Goal: Information Seeking & Learning: Learn about a topic

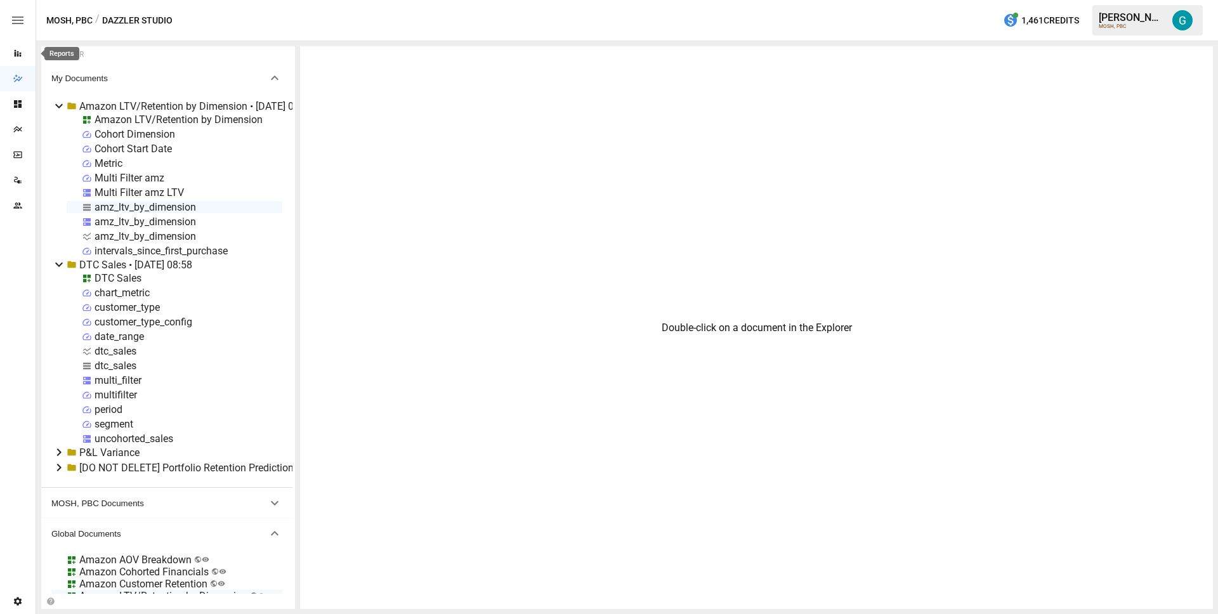
click at [10, 50] on div "Reports" at bounding box center [18, 53] width 36 height 10
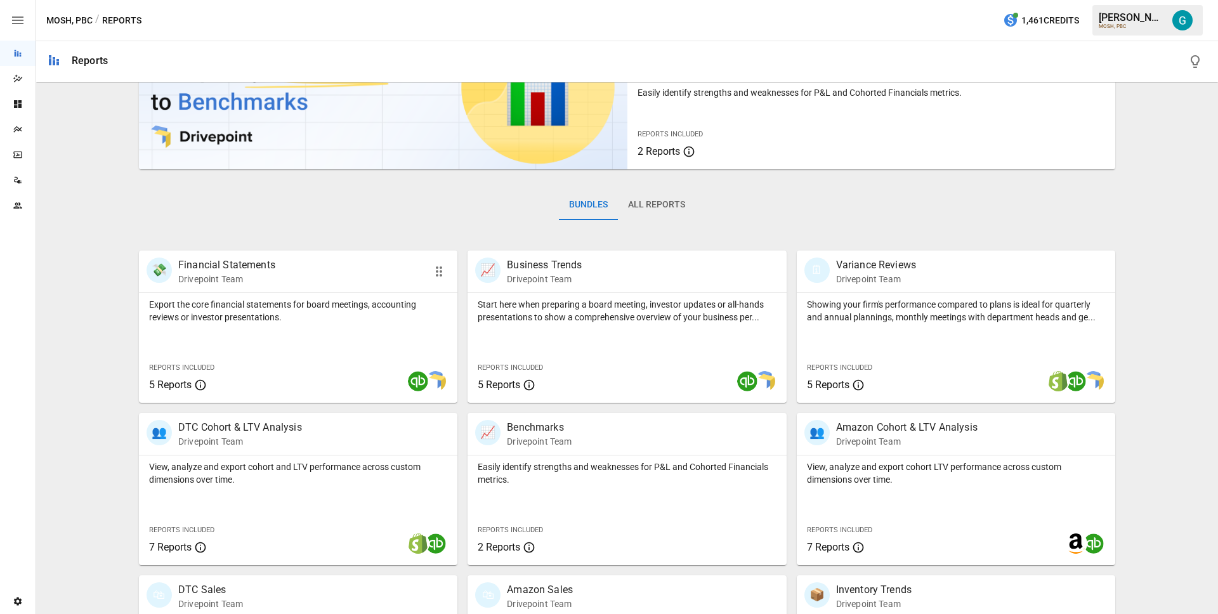
scroll to position [310, 0]
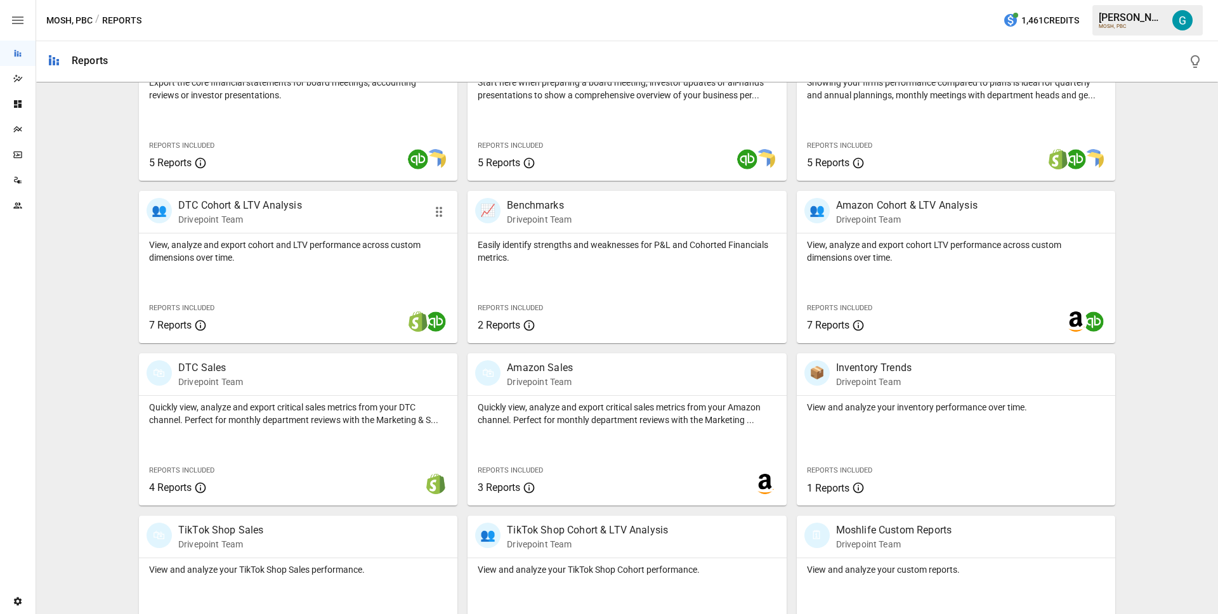
click at [267, 206] on p "DTC Cohort & LTV Analysis" at bounding box center [240, 205] width 124 height 15
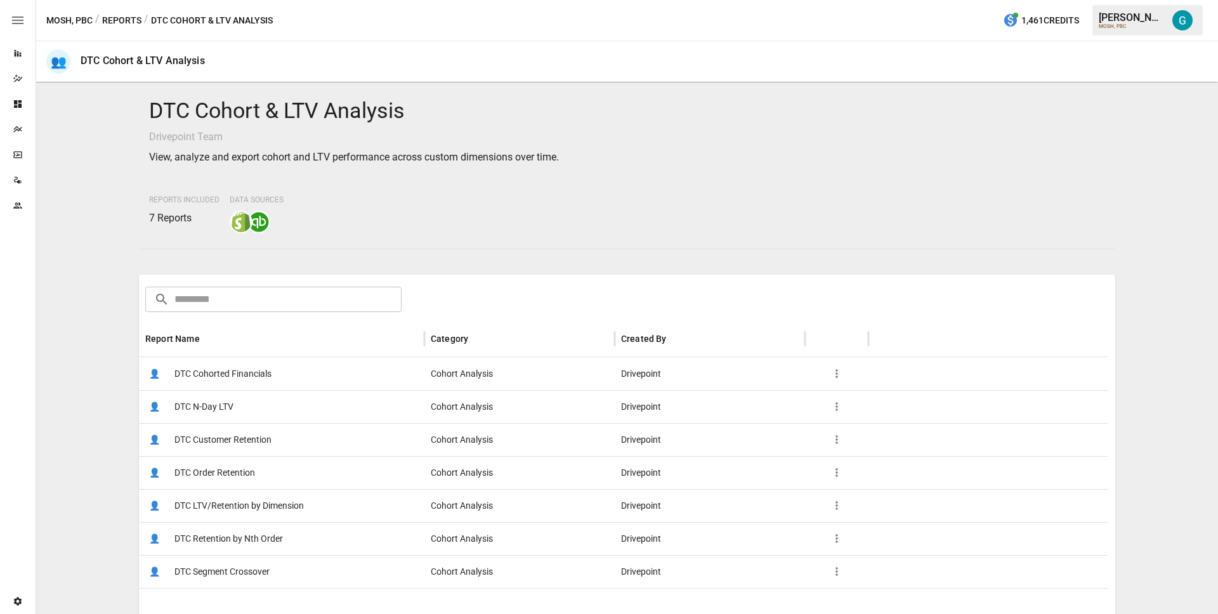
click at [263, 528] on span "DTC Retention by Nth Order" at bounding box center [228, 539] width 109 height 32
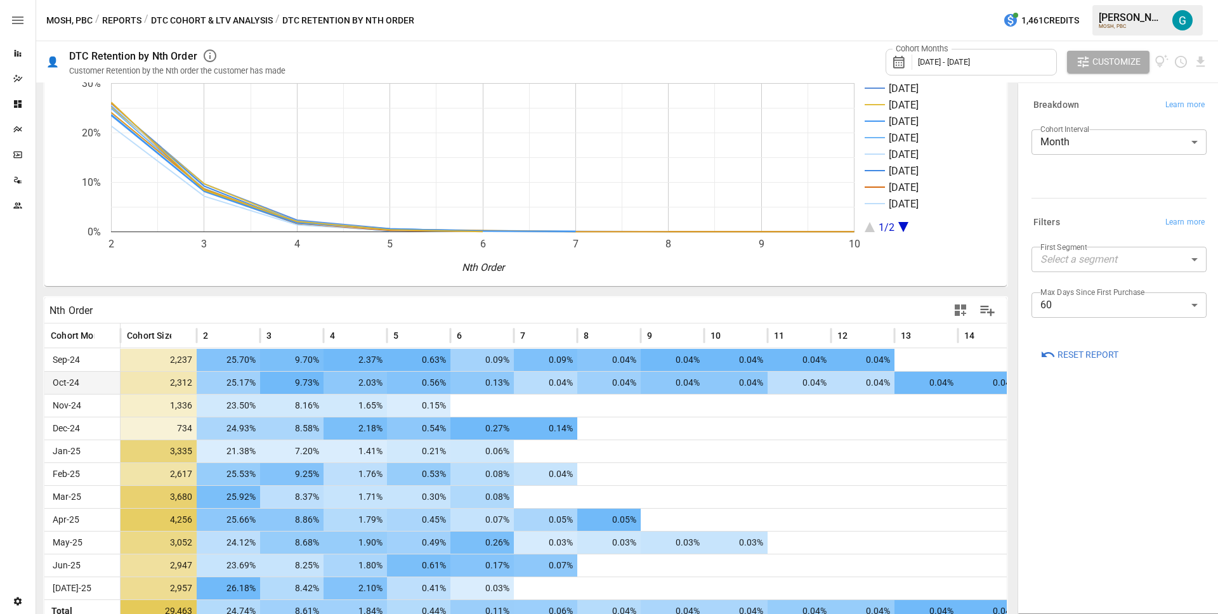
scroll to position [84, 0]
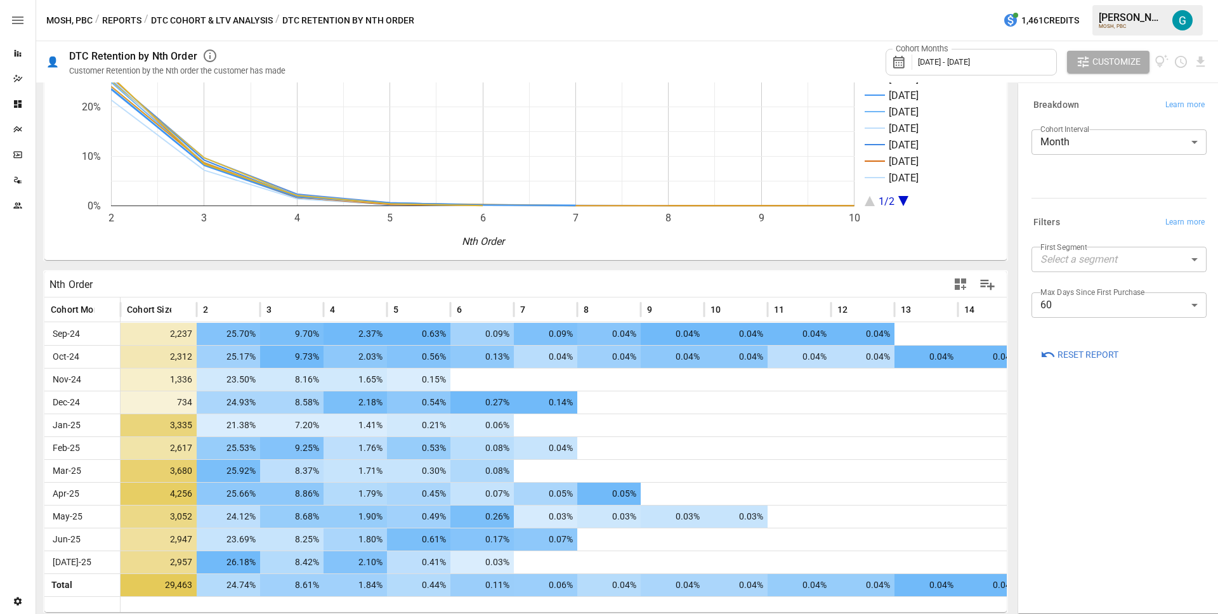
click at [188, 20] on button "DTC Cohort & LTV Analysis" at bounding box center [212, 21] width 122 height 16
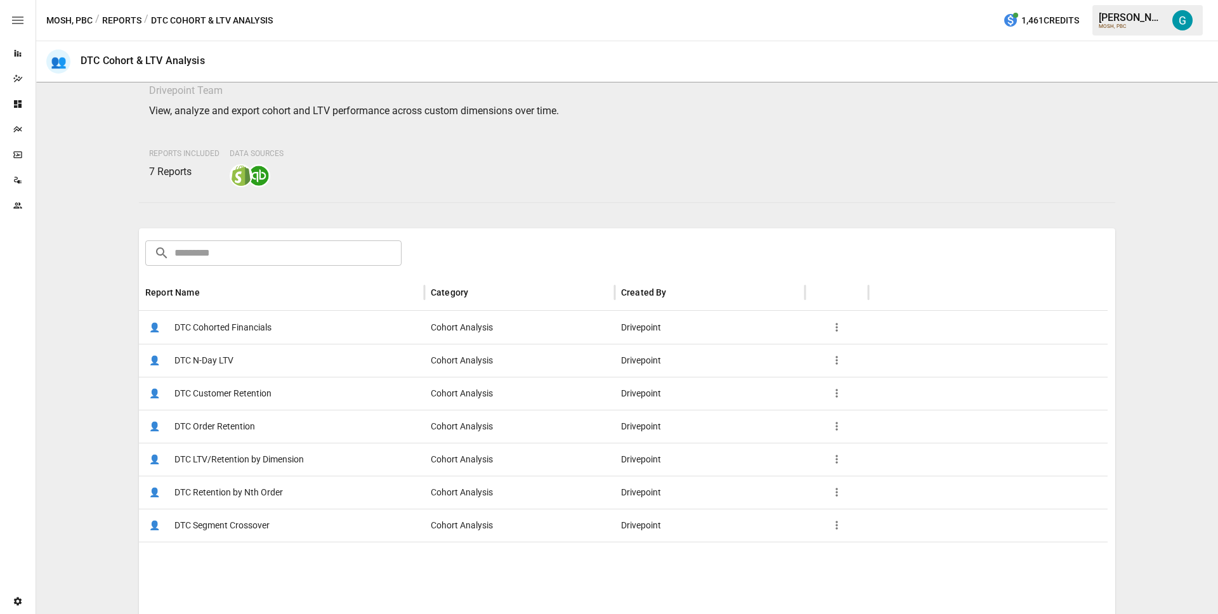
scroll to position [71, 0]
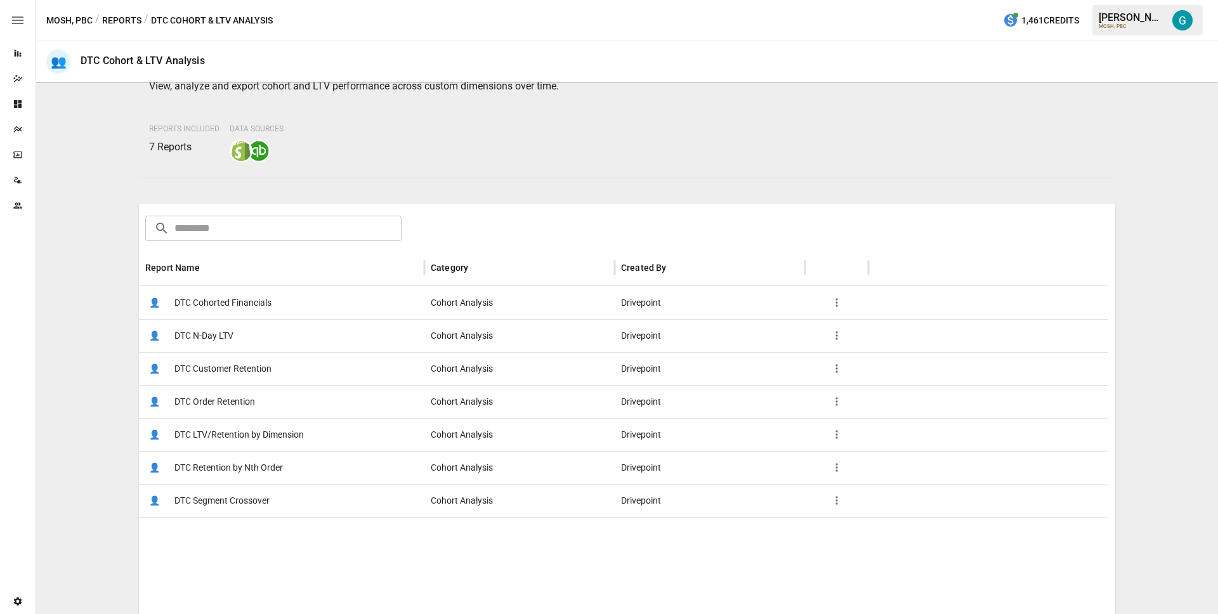
click at [225, 445] on span "DTC LTV/Retention by Dimension" at bounding box center [238, 435] width 129 height 32
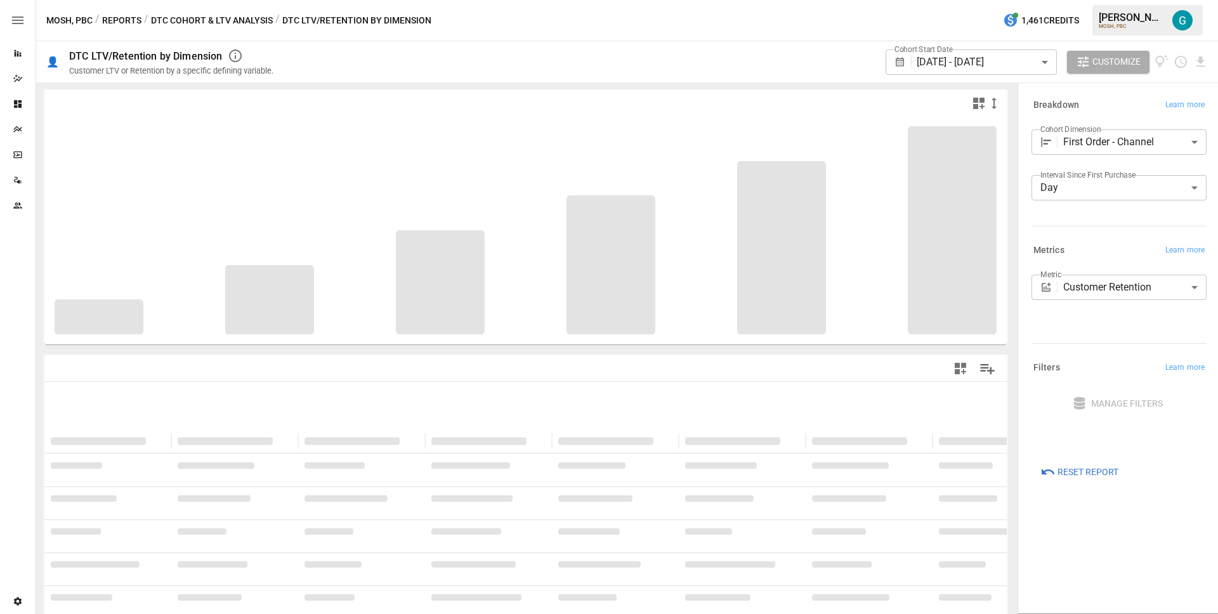
click at [1155, 0] on body "**********" at bounding box center [609, 0] width 1218 height 0
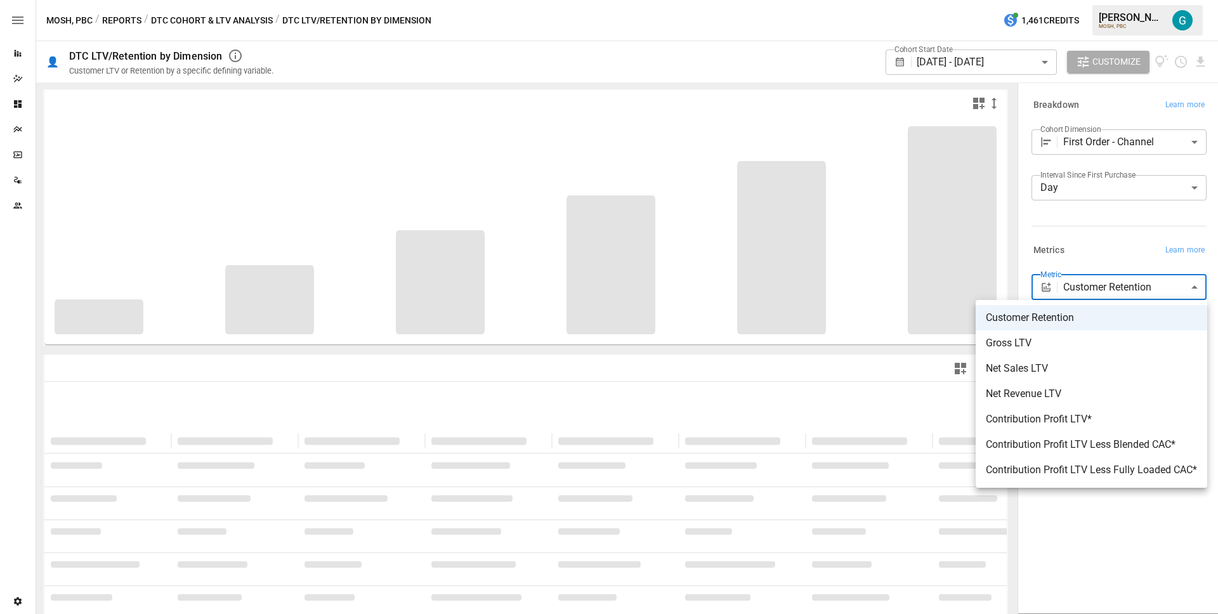
click at [1140, 260] on div at bounding box center [609, 307] width 1218 height 614
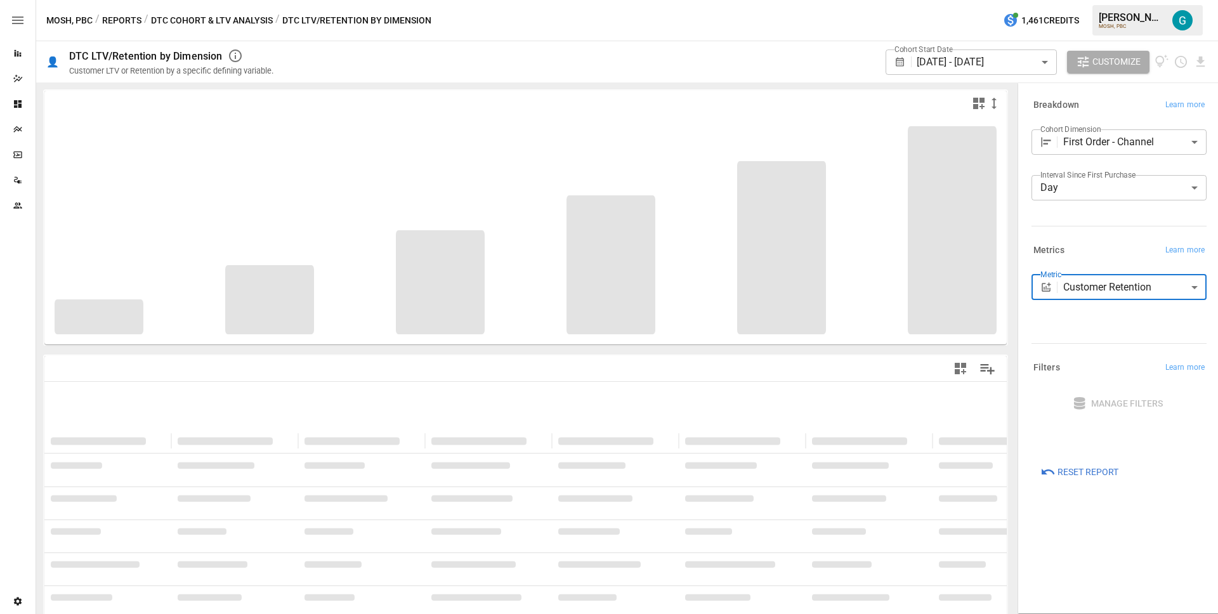
click at [223, 18] on button "DTC Cohort & LTV Analysis" at bounding box center [212, 21] width 122 height 16
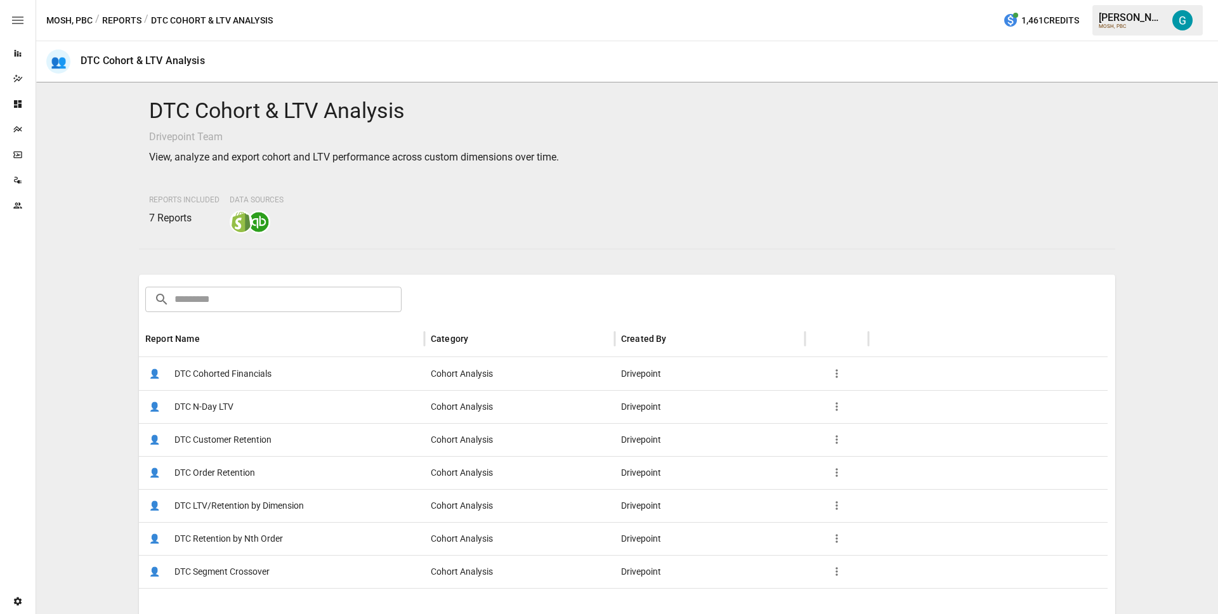
click at [247, 406] on div "👤 DTC N-Day LTV" at bounding box center [282, 406] width 286 height 33
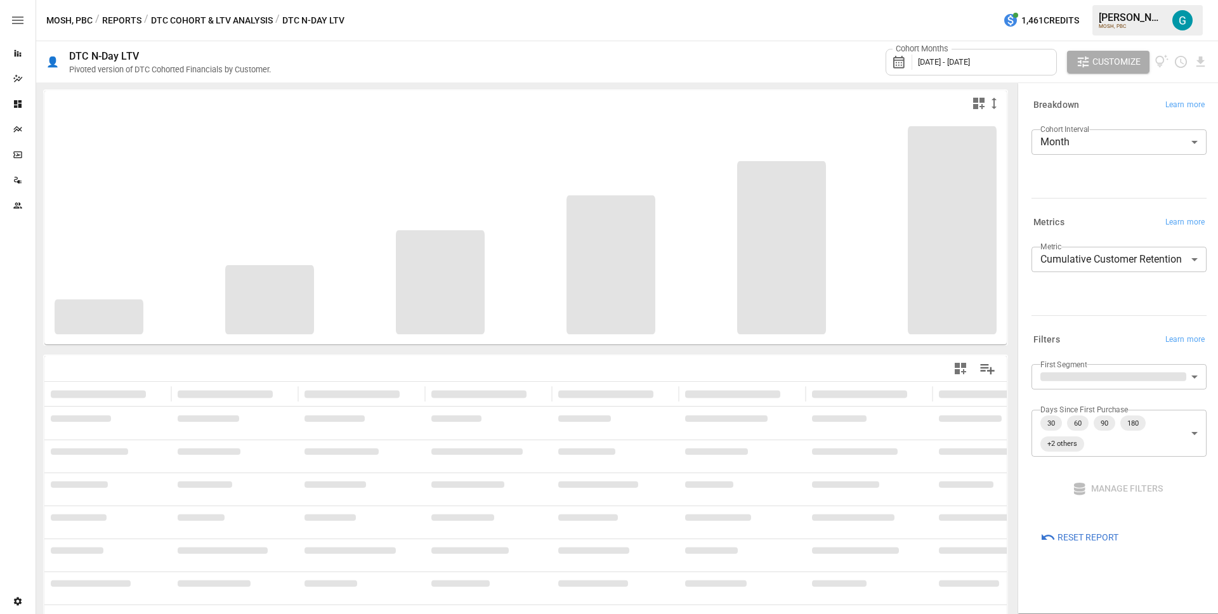
click at [1112, 285] on div "**********" at bounding box center [1119, 278] width 175 height 63
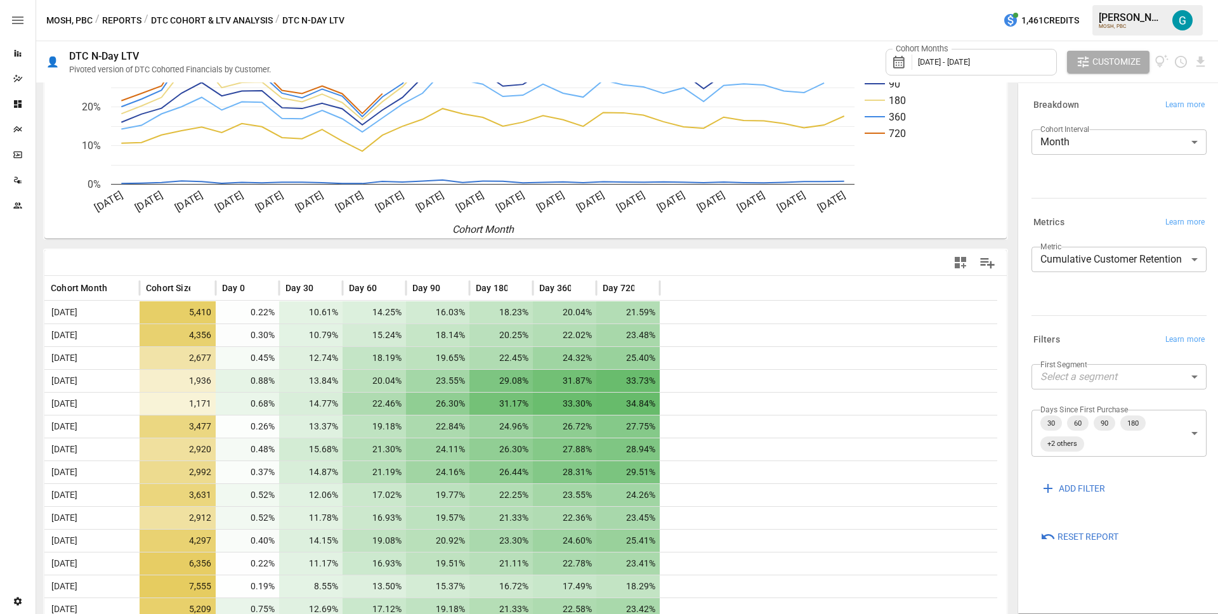
scroll to position [169, 0]
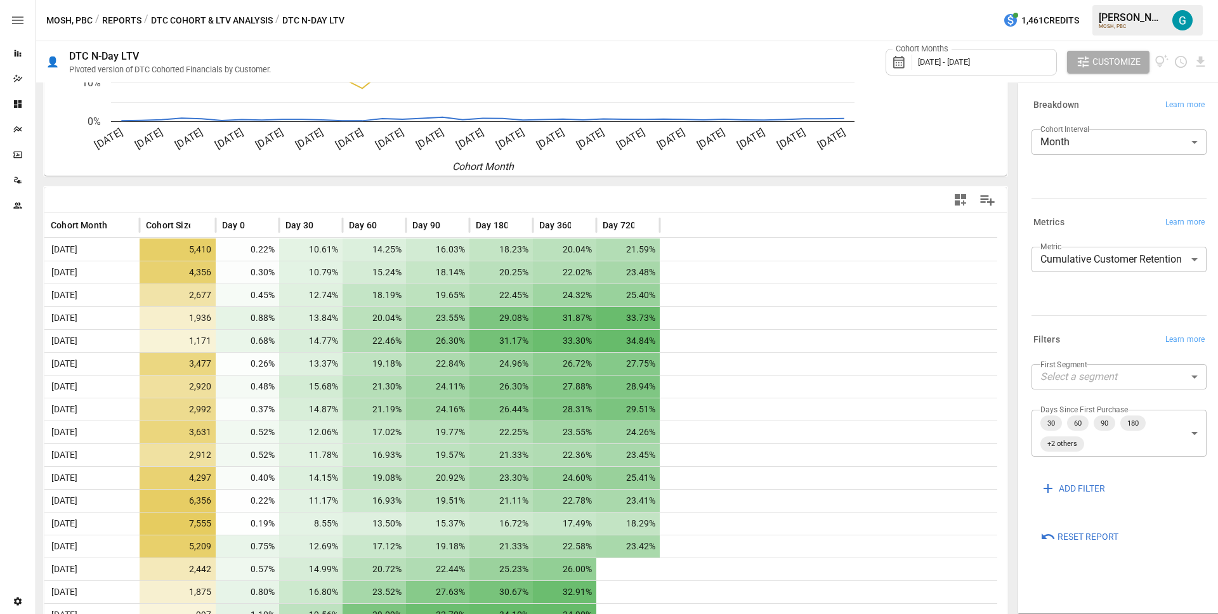
click at [1126, 0] on body "Reports Dazzler Studio Dashboards Plans SmartModel ™ Data Sources Team Settings…" at bounding box center [609, 0] width 1218 height 0
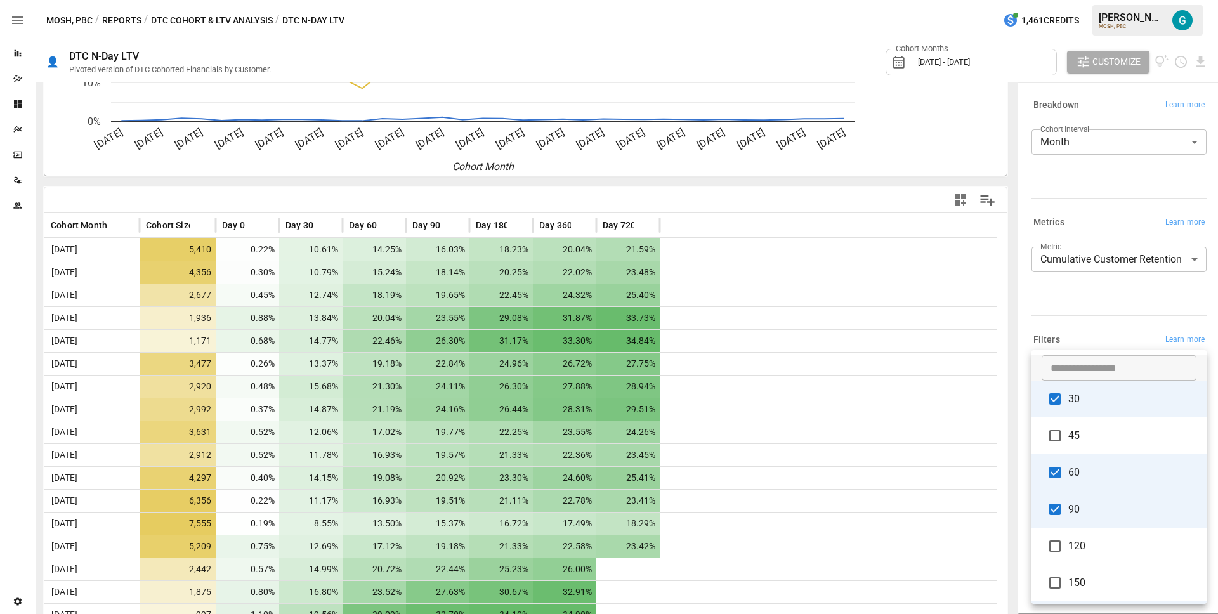
scroll to position [297, 0]
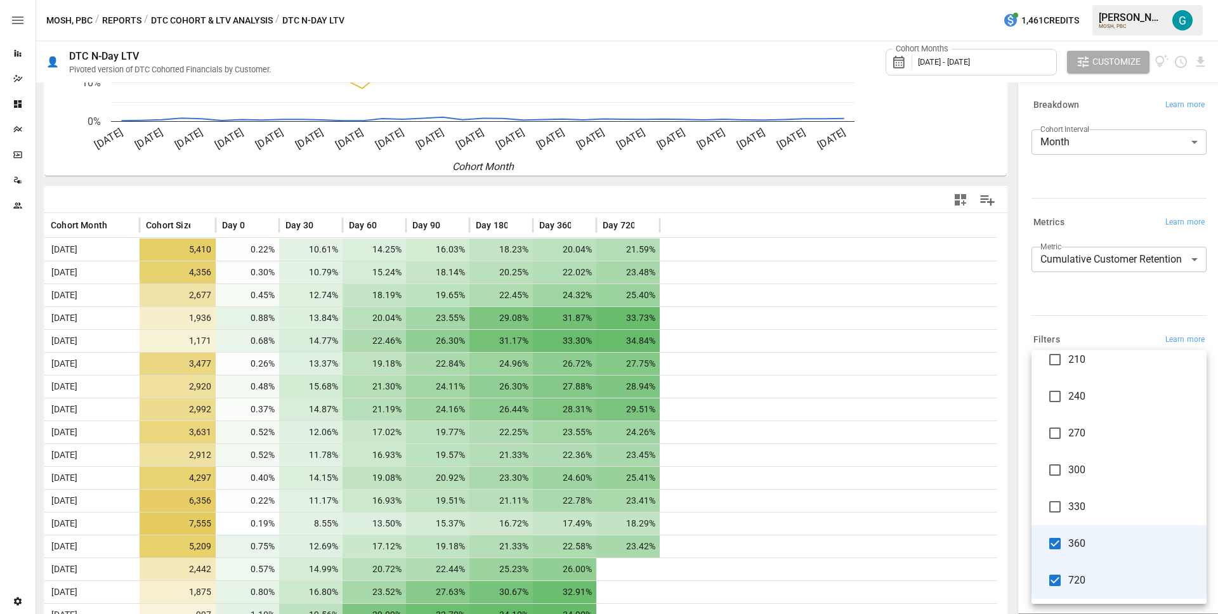
click at [949, 482] on div at bounding box center [609, 307] width 1218 height 614
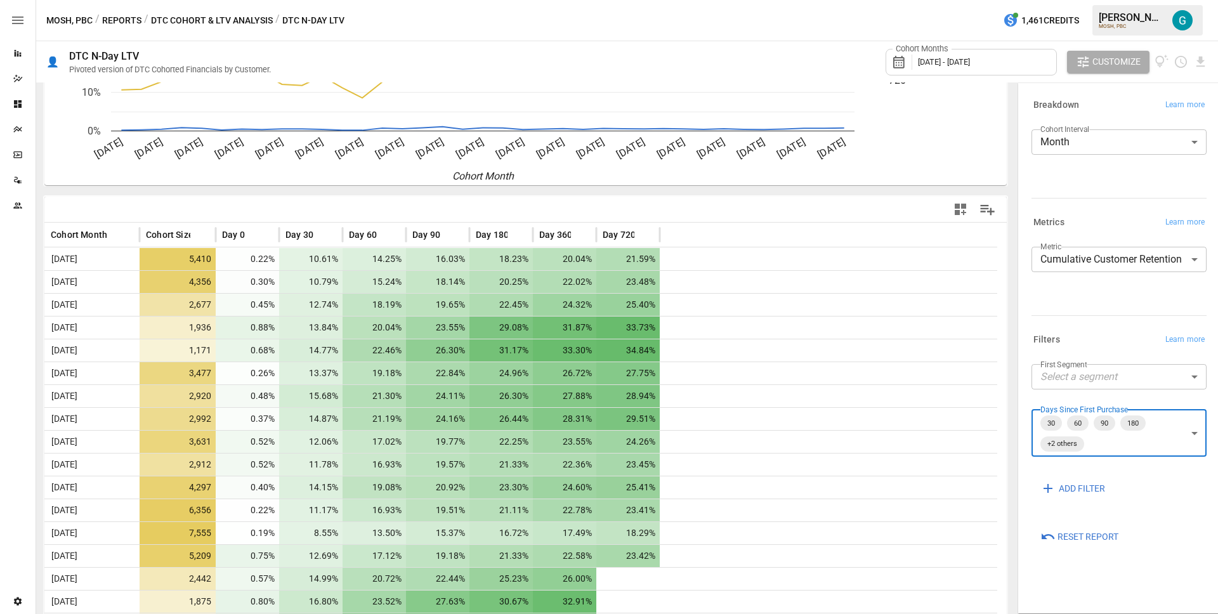
scroll to position [0, 0]
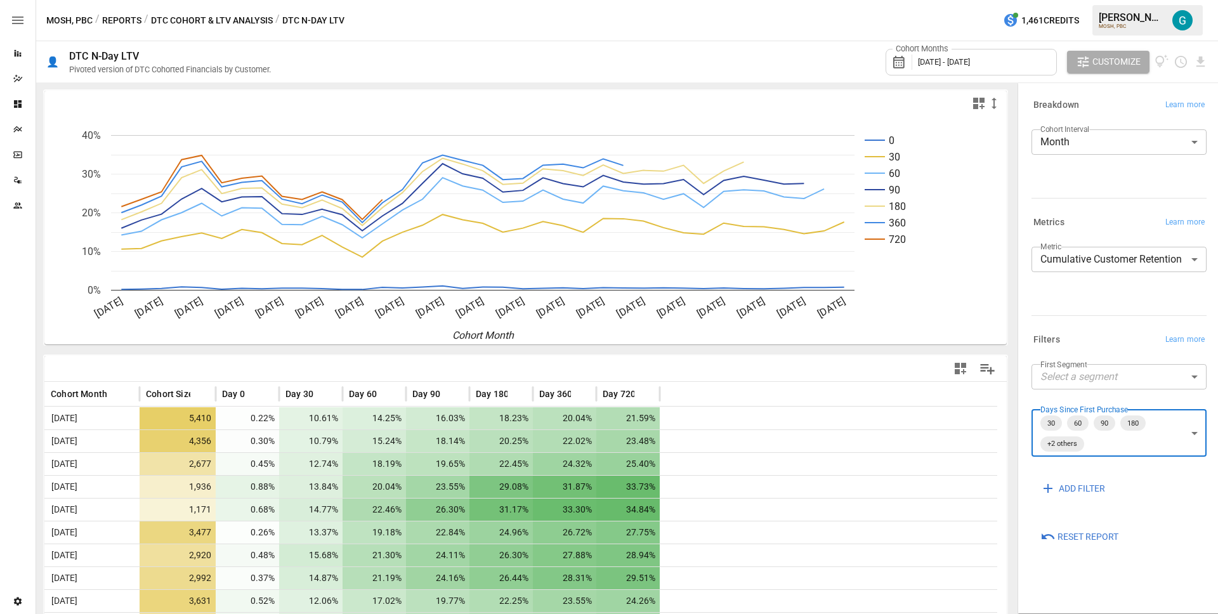
click at [1143, 0] on body "Reports Dazzler Studio Dashboards Plans SmartModel ™ Data Sources Team Settings…" at bounding box center [609, 0] width 1218 height 0
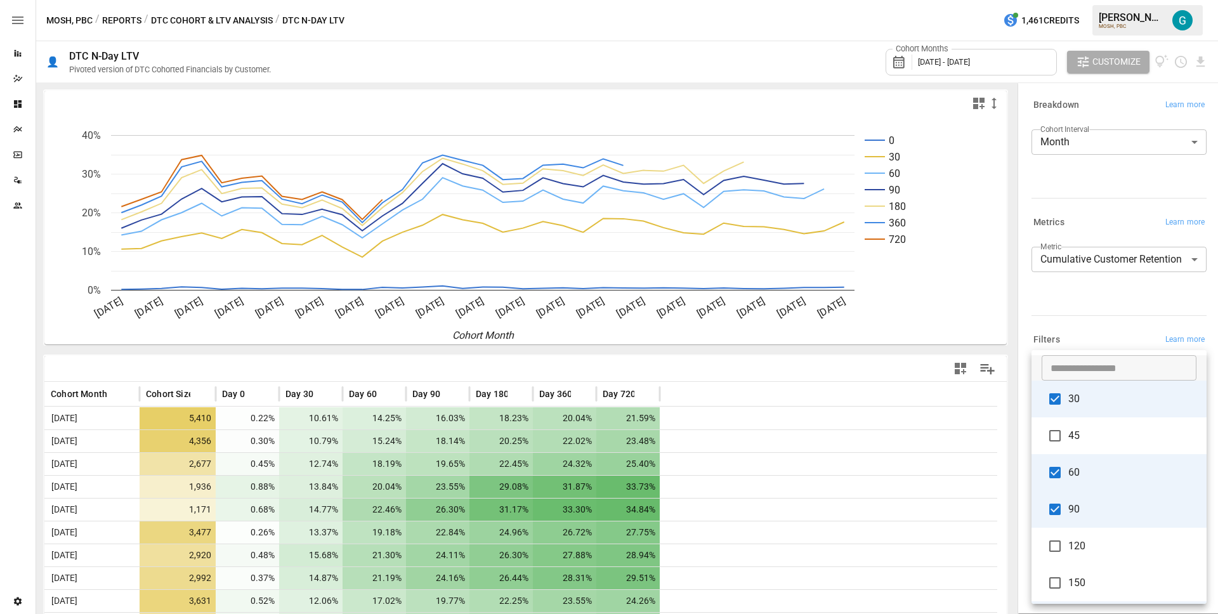
scroll to position [297, 0]
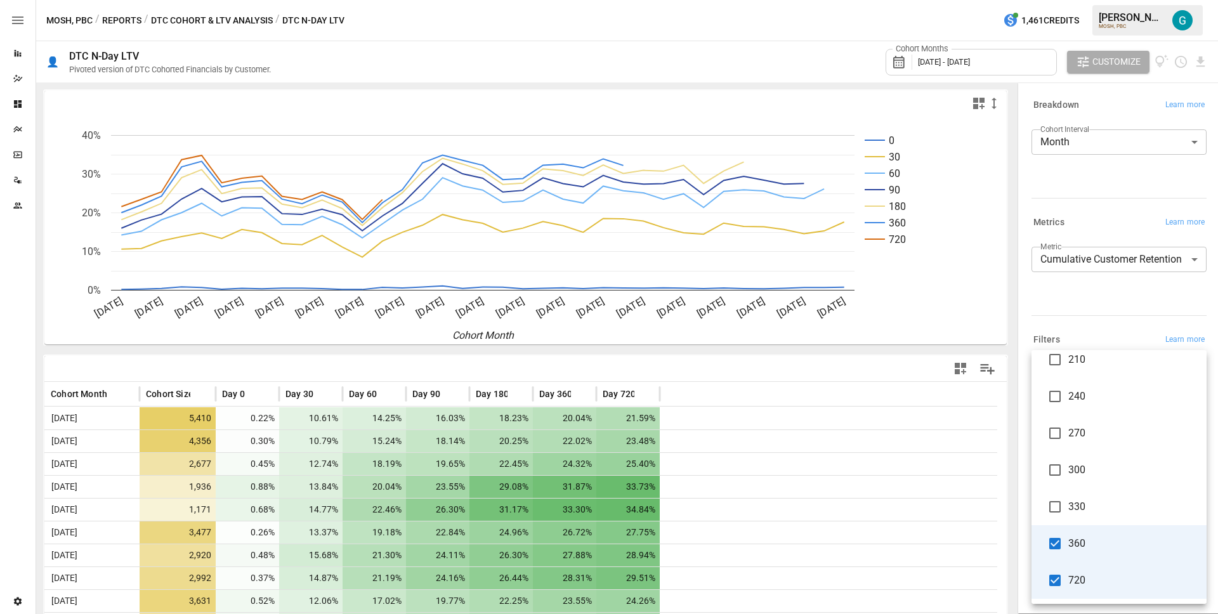
click at [1135, 581] on span "720" at bounding box center [1133, 580] width 128 height 15
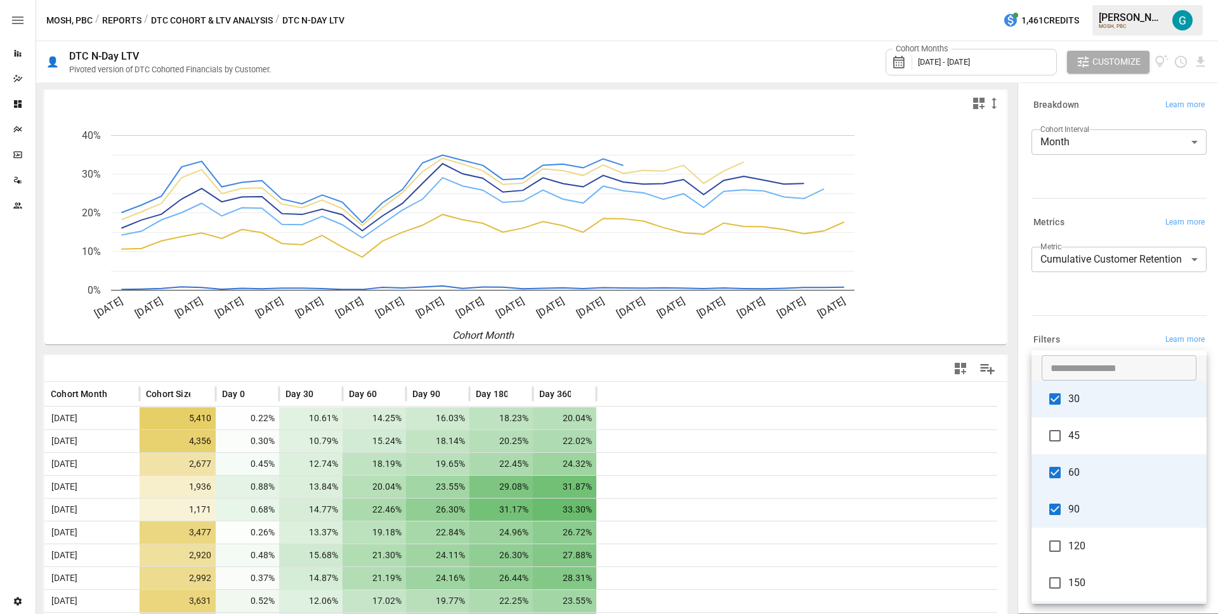
click at [1103, 414] on li "30" at bounding box center [1119, 399] width 175 height 37
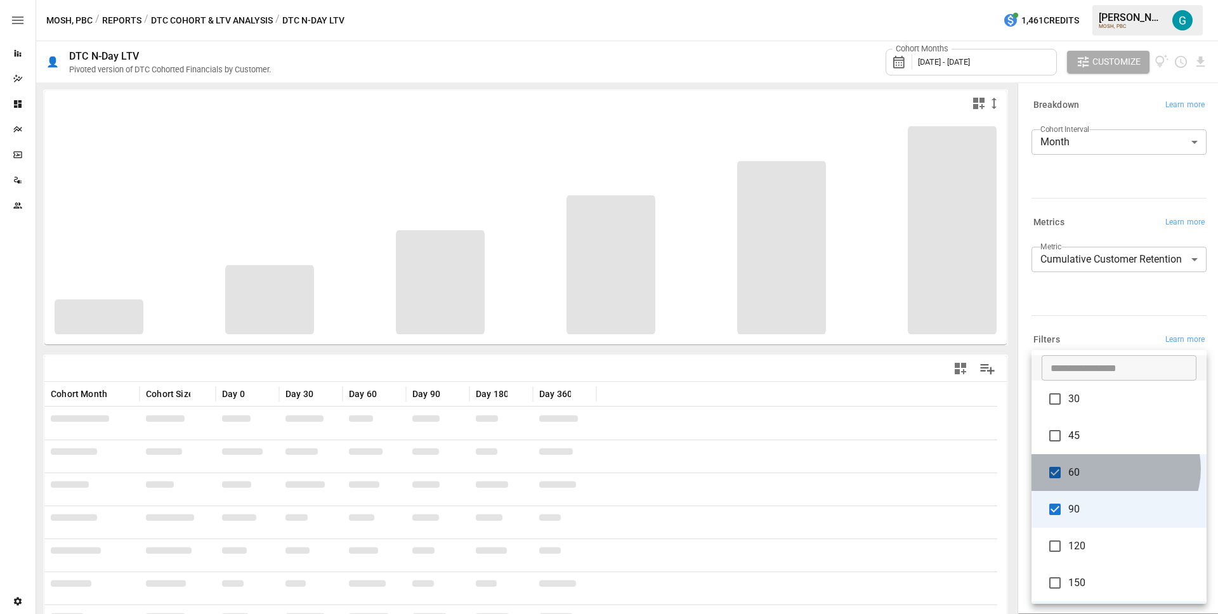
click at [1115, 469] on span "60" at bounding box center [1133, 472] width 128 height 15
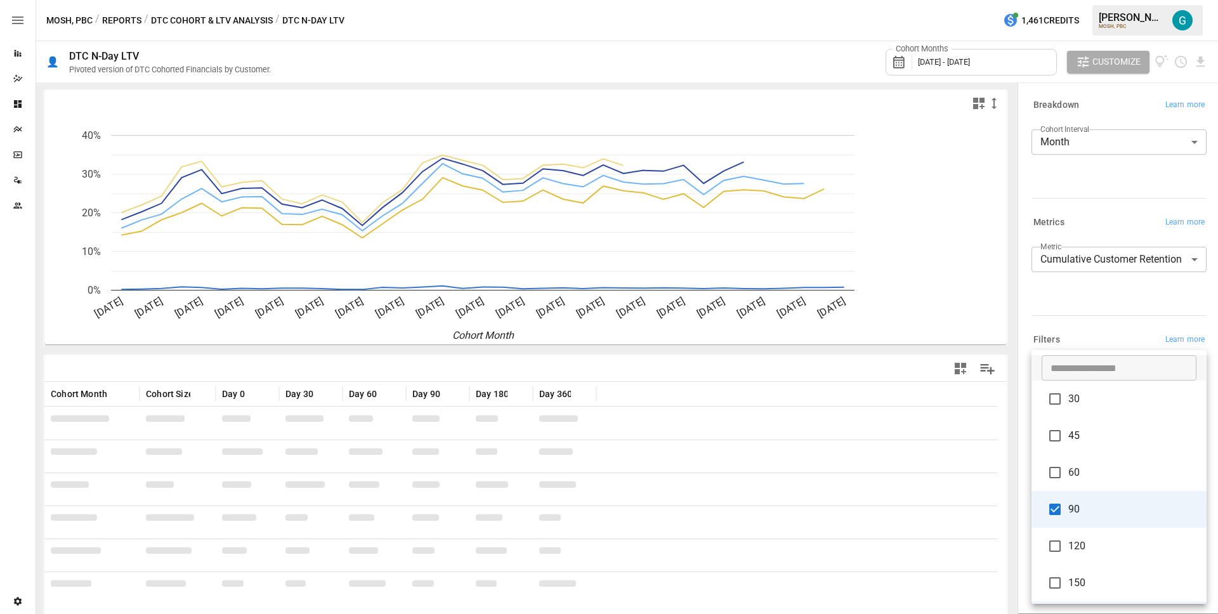
click at [1112, 505] on span "90" at bounding box center [1133, 509] width 128 height 15
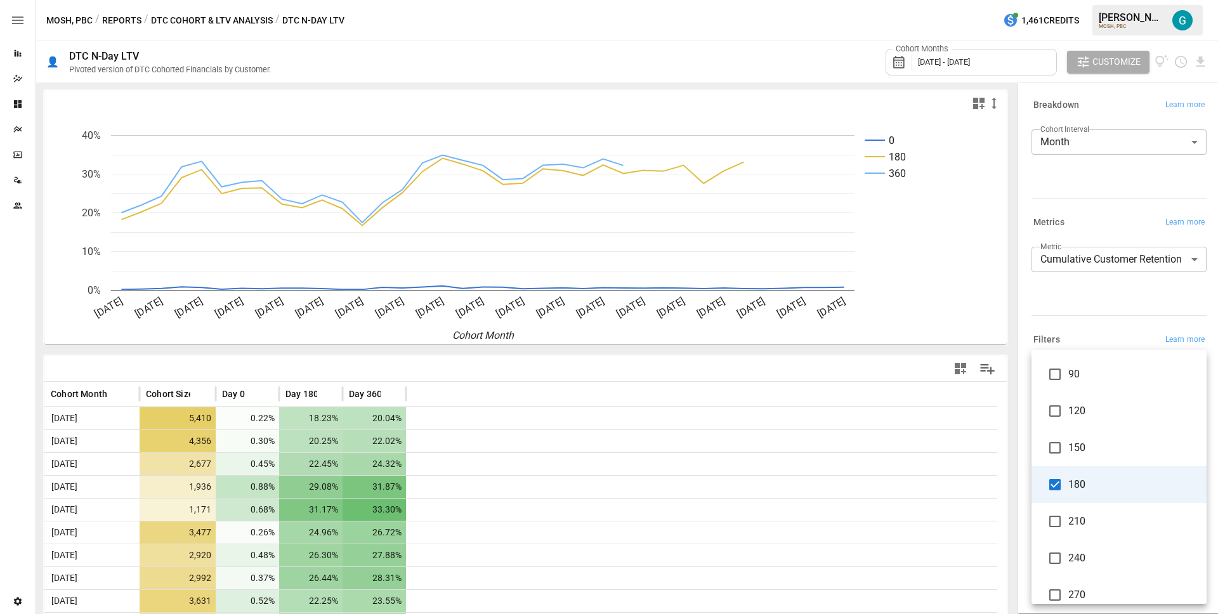
scroll to position [110, 0]
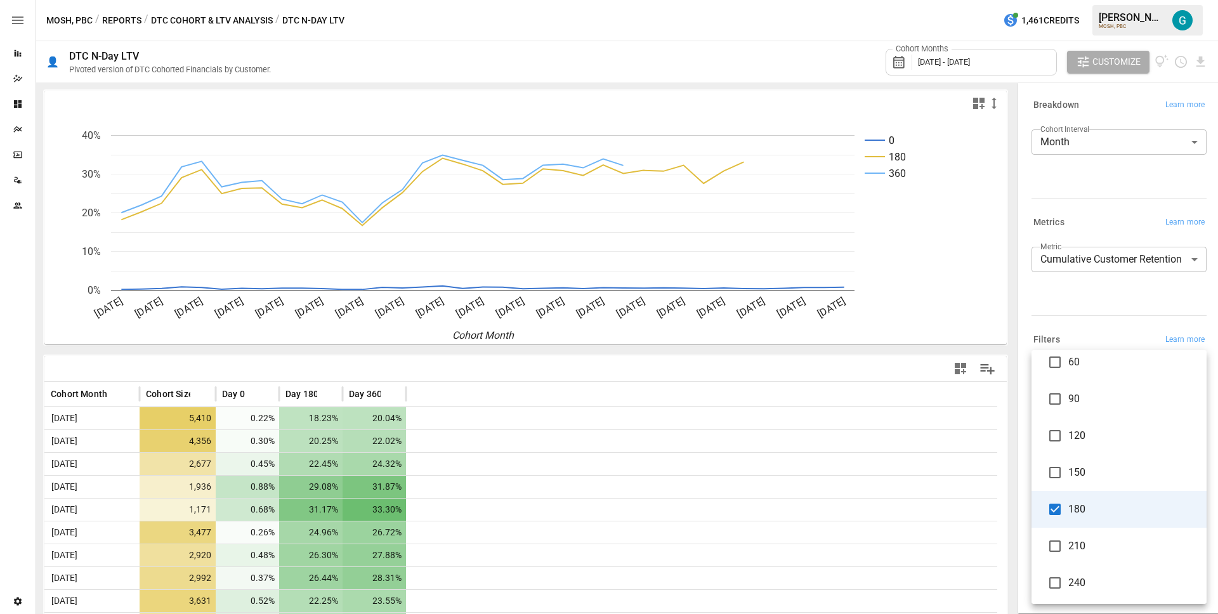
click at [1120, 511] on span "180" at bounding box center [1133, 509] width 128 height 15
type input "*****"
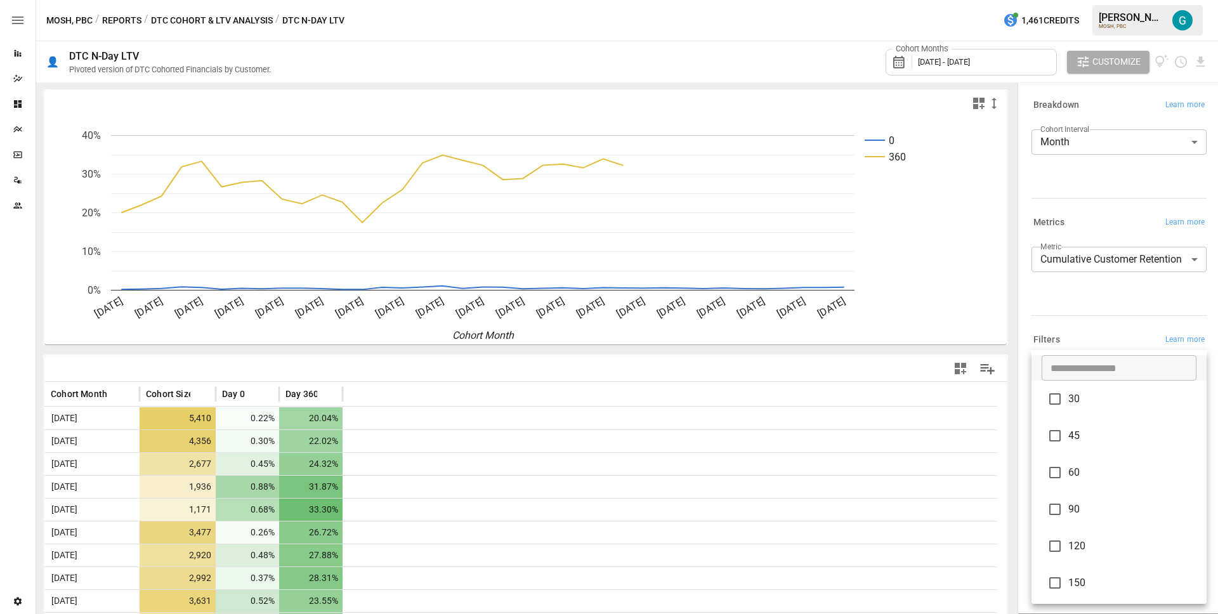
click at [1099, 312] on div at bounding box center [609, 307] width 1218 height 614
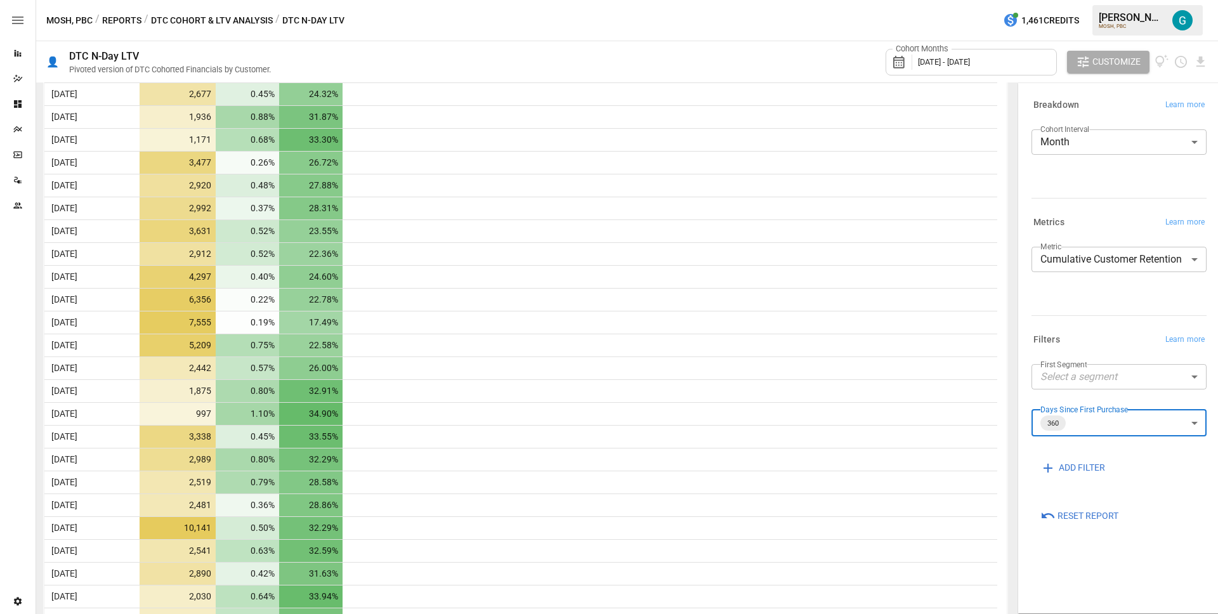
scroll to position [199, 0]
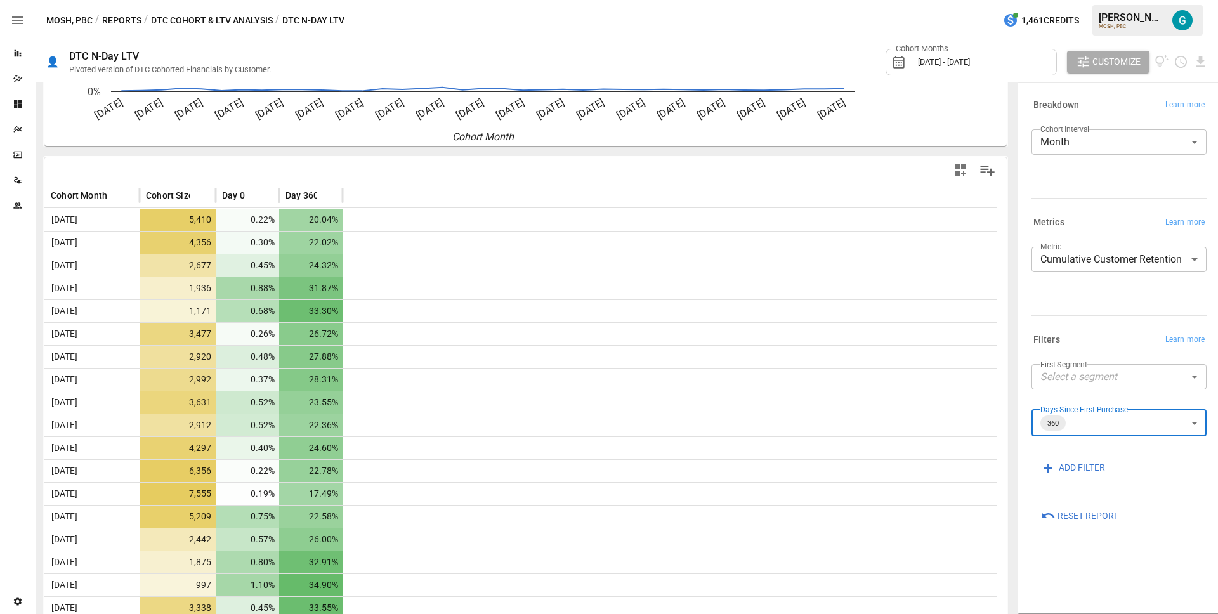
click at [970, 63] on span "[DATE] - [DATE]" at bounding box center [944, 62] width 52 height 10
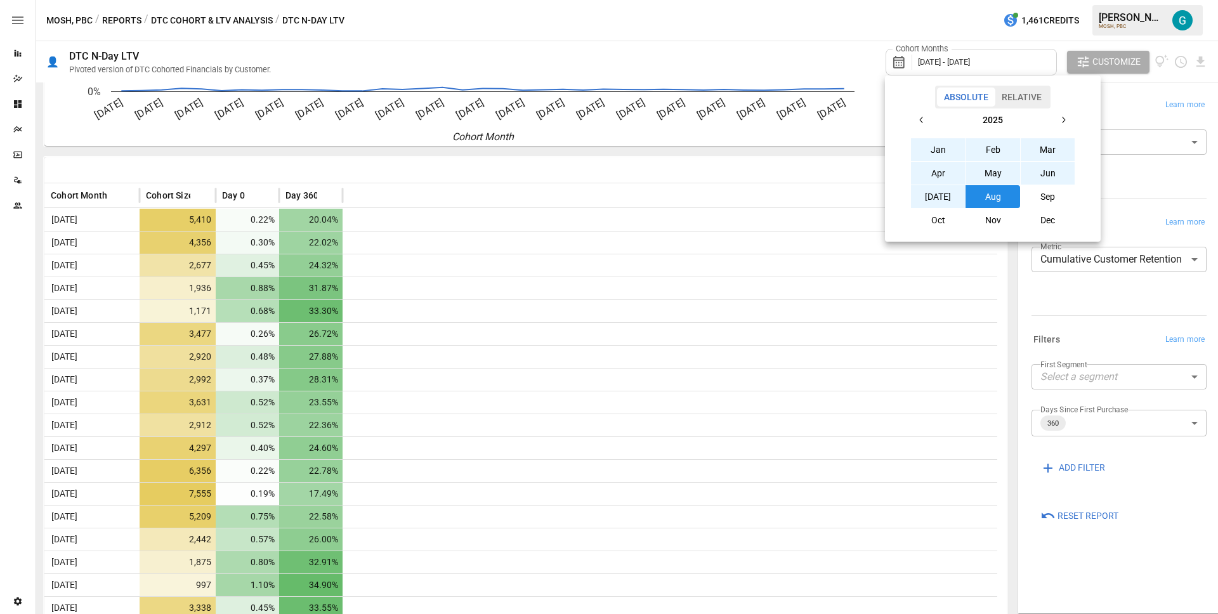
click at [929, 121] on button "button" at bounding box center [922, 120] width 23 height 23
click at [944, 148] on button "Jan" at bounding box center [938, 149] width 55 height 23
click at [1047, 218] on button "Dec" at bounding box center [1048, 220] width 55 height 23
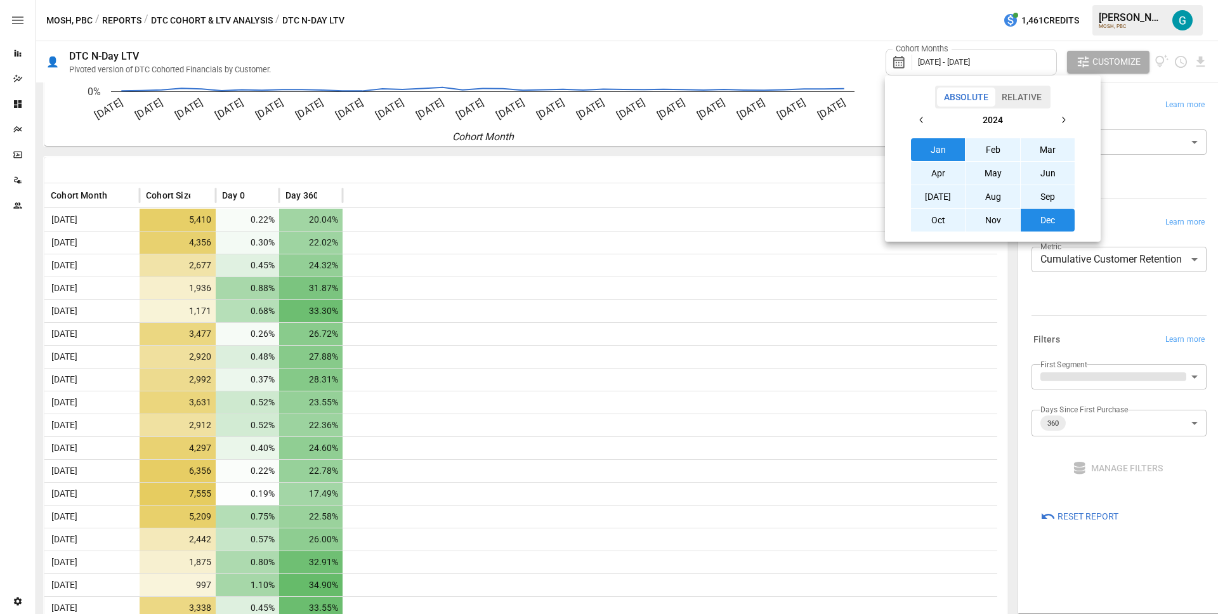
click at [1159, 182] on div at bounding box center [609, 307] width 1218 height 614
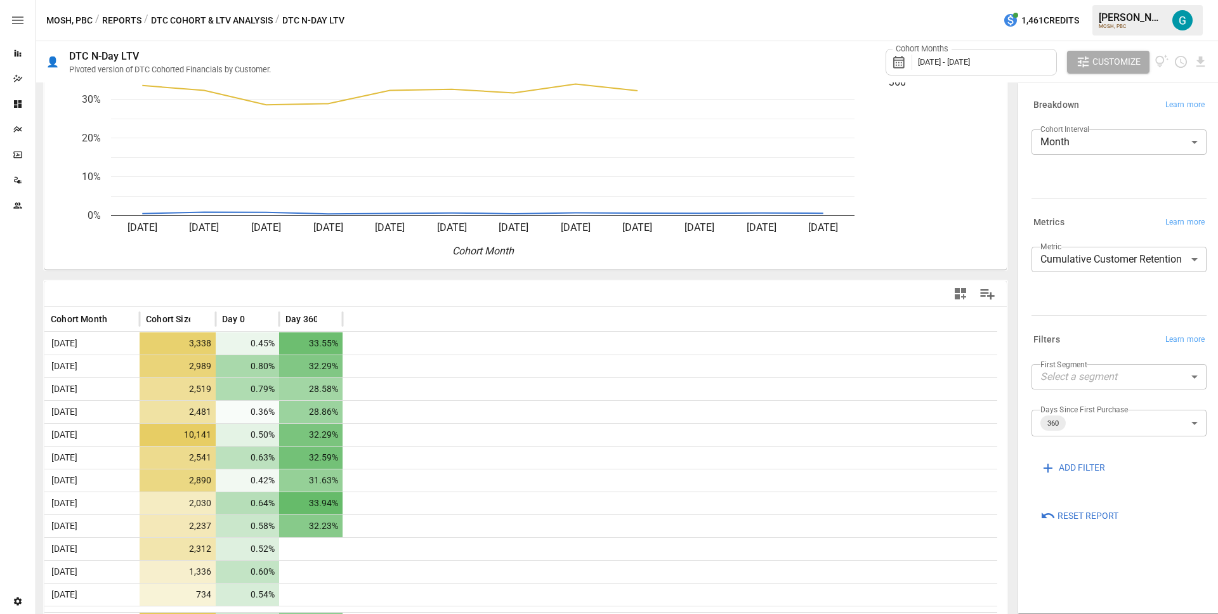
scroll to position [98, 0]
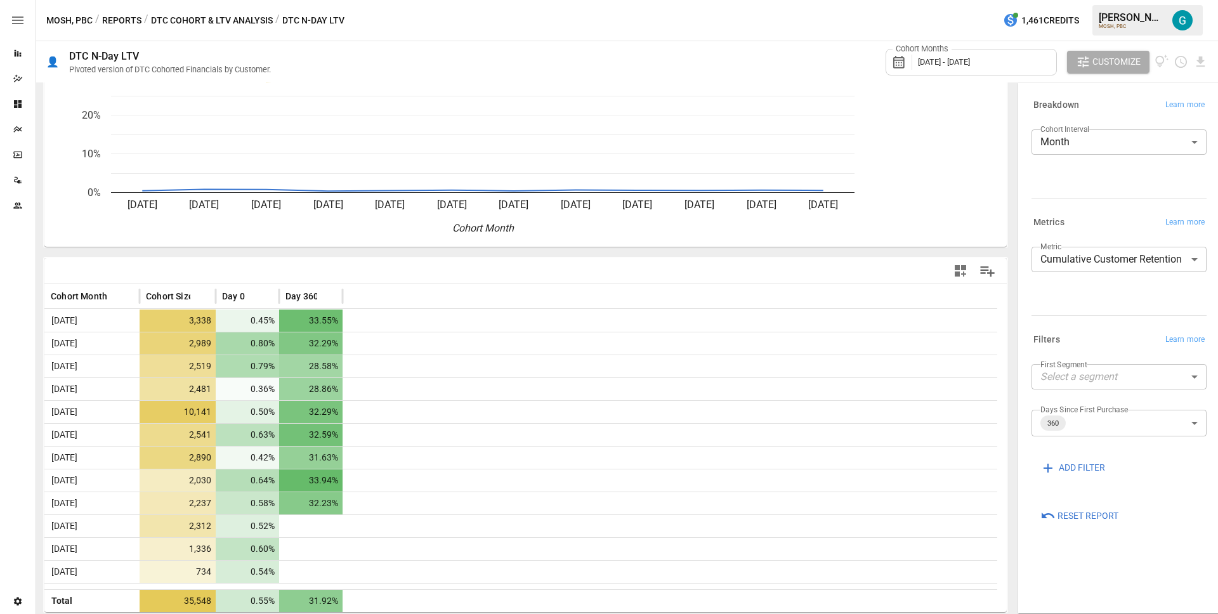
click at [223, 13] on button "DTC Cohort & LTV Analysis" at bounding box center [212, 21] width 122 height 16
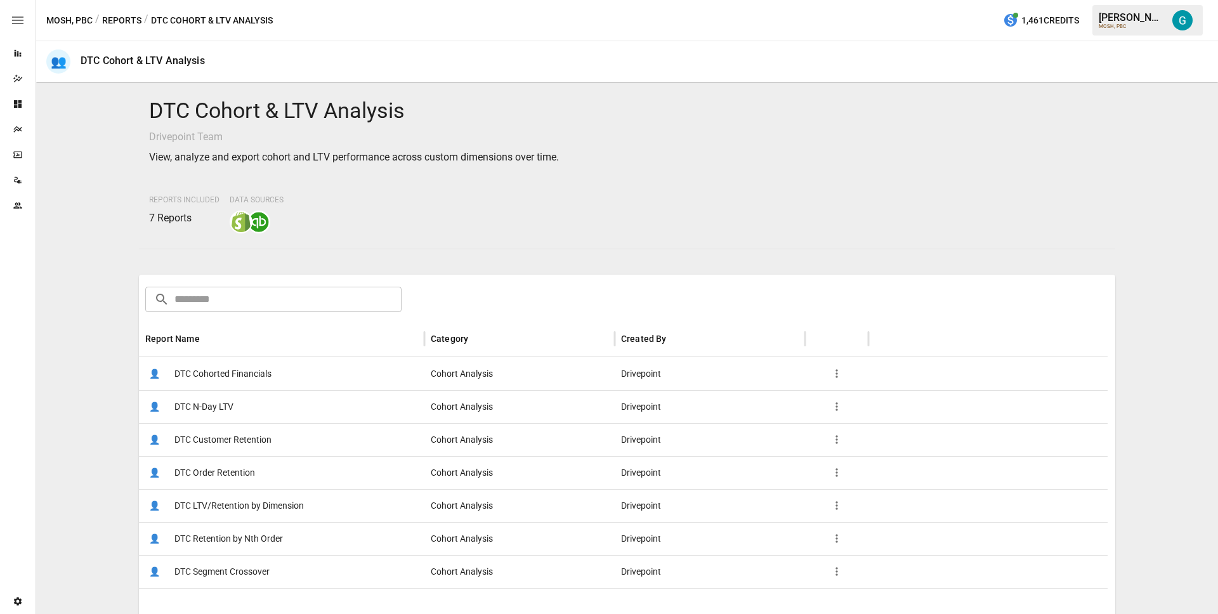
click at [227, 530] on span "DTC Retention by Nth Order" at bounding box center [228, 539] width 109 height 32
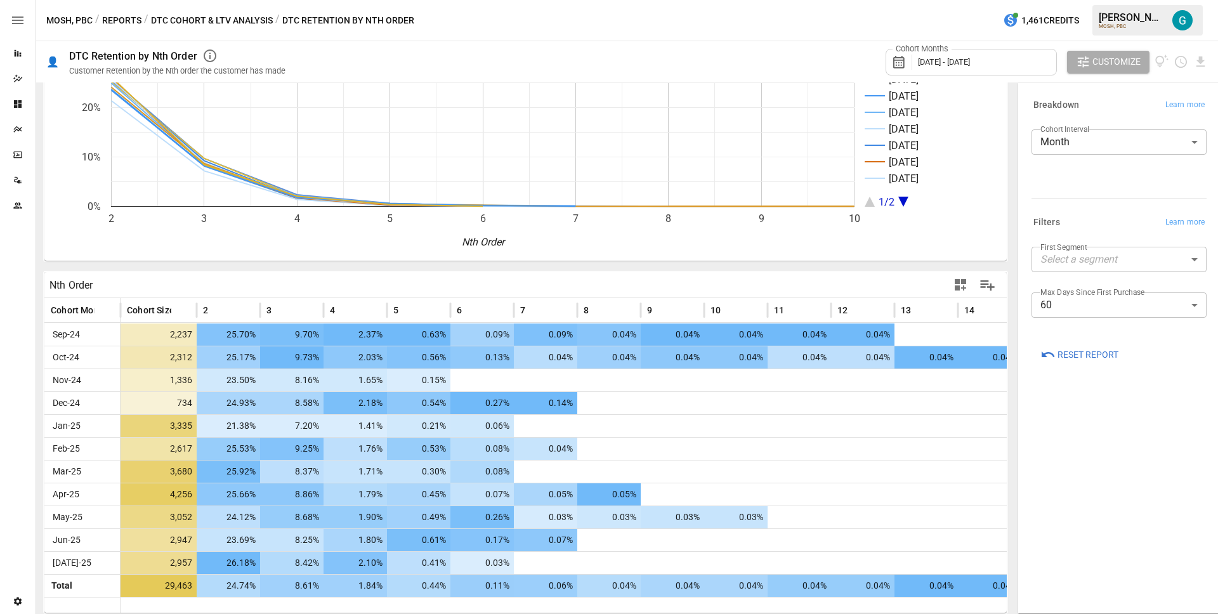
scroll to position [84, 0]
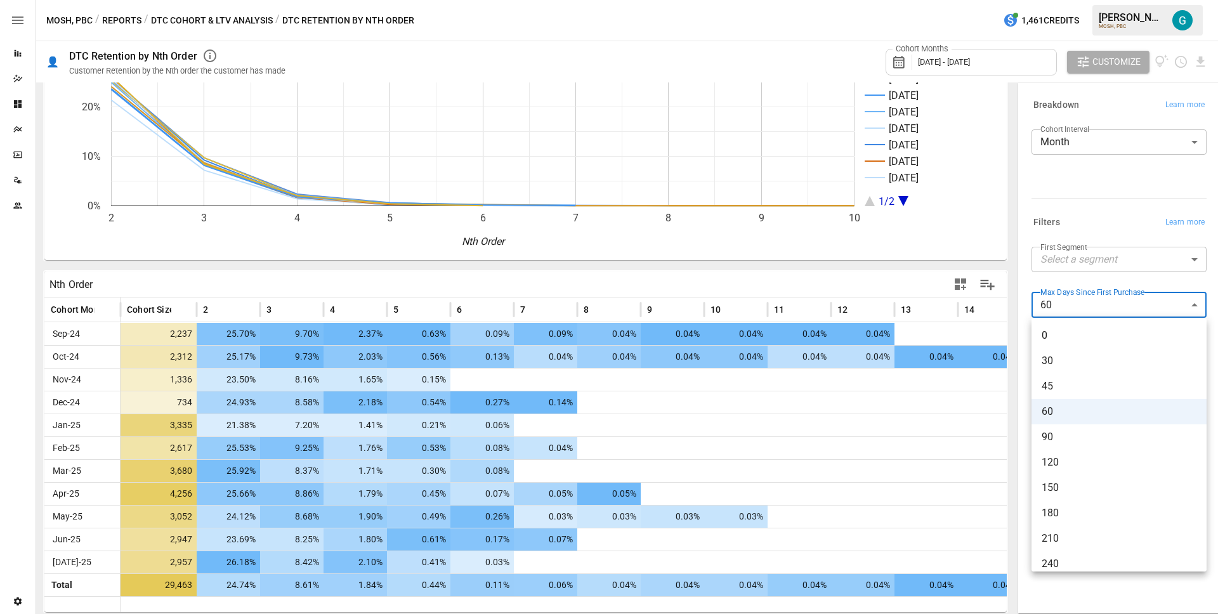
click at [1136, 0] on body "Reports Dazzler Studio Dashboards Plans SmartModel ™ Data Sources Team Settings…" at bounding box center [609, 0] width 1218 height 0
click at [1083, 461] on li "360" at bounding box center [1119, 452] width 175 height 25
type input "***"
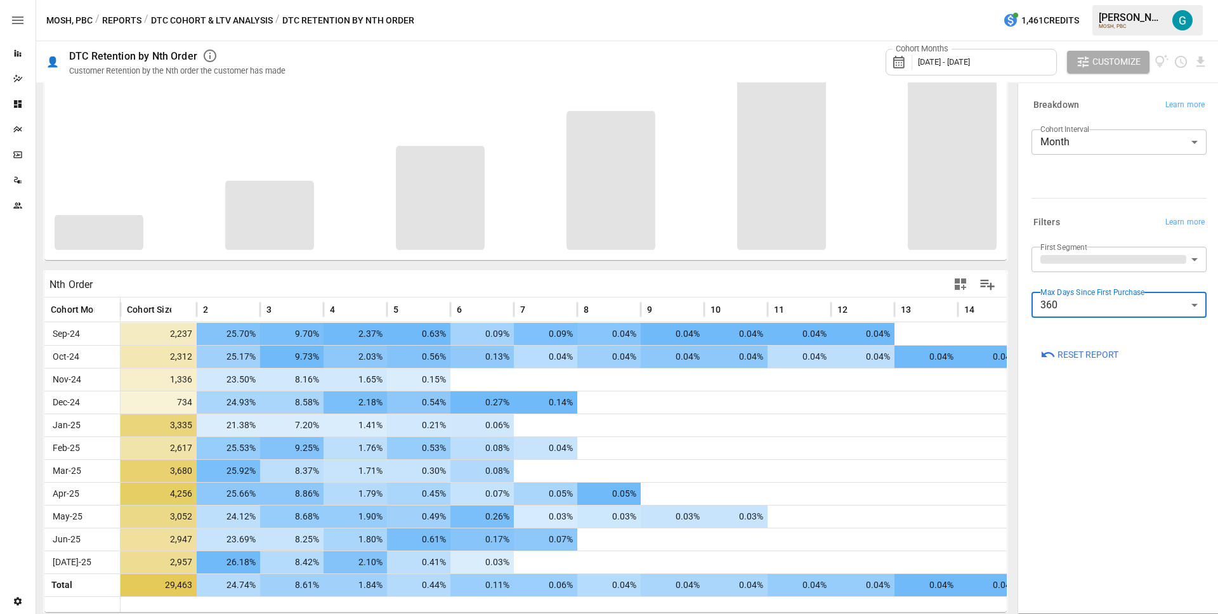
scroll to position [11, 0]
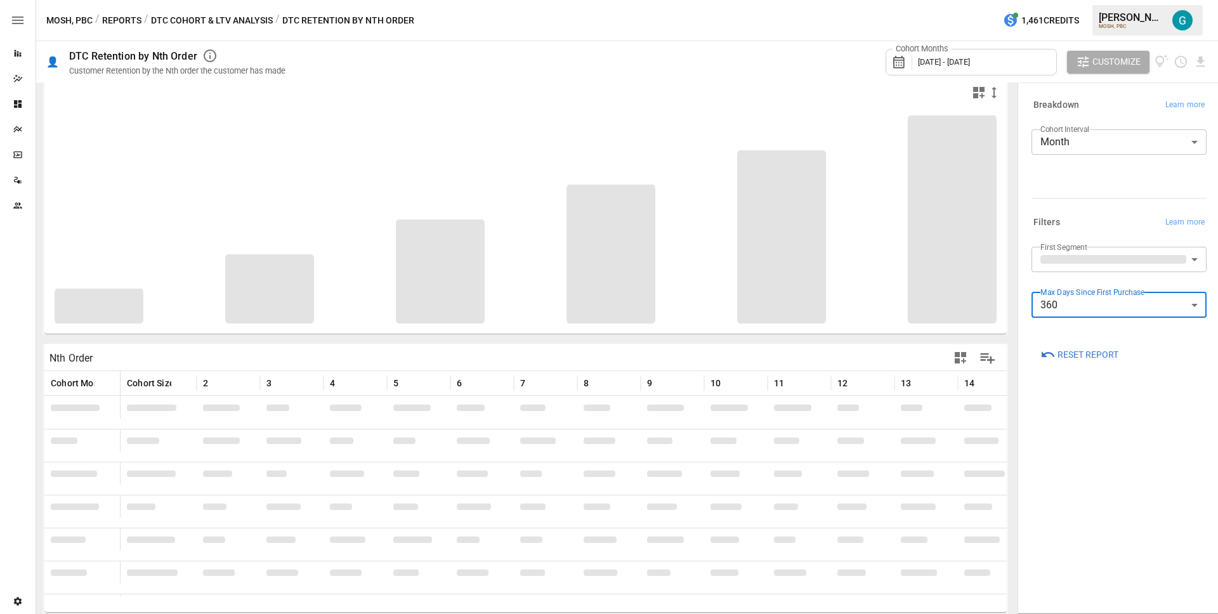
click at [949, 62] on span "[DATE] - [DATE]" at bounding box center [944, 62] width 52 height 10
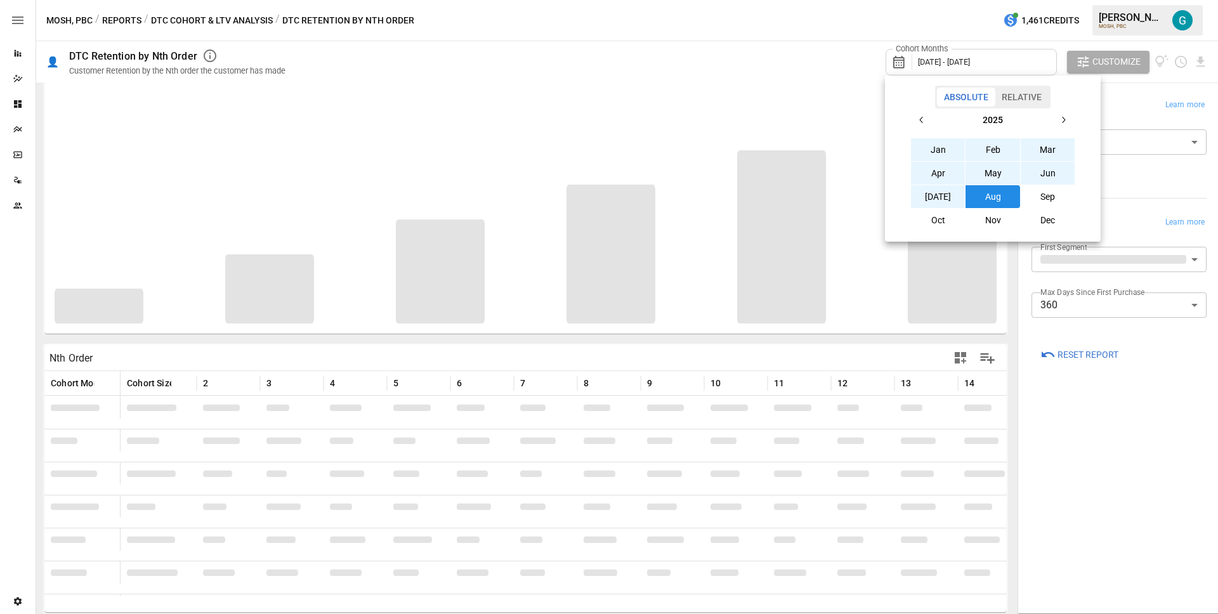
click at [921, 117] on icon "button" at bounding box center [922, 120] width 10 height 10
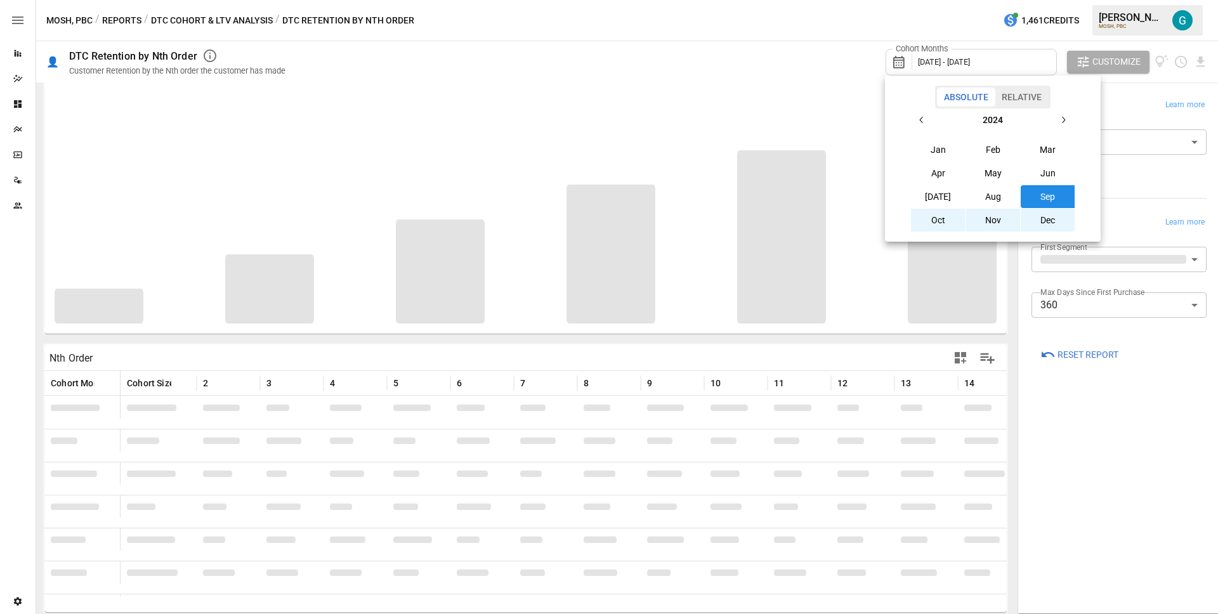
click at [921, 117] on icon "button" at bounding box center [922, 120] width 10 height 10
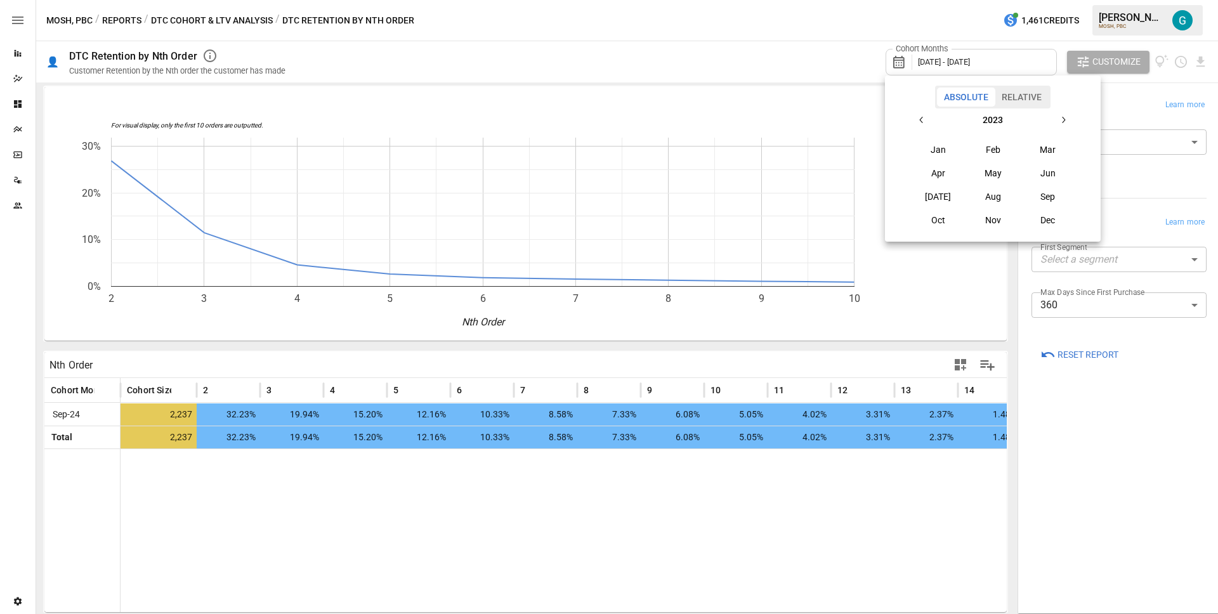
scroll to position [4, 0]
click at [933, 138] on td "Jan" at bounding box center [938, 149] width 55 height 23
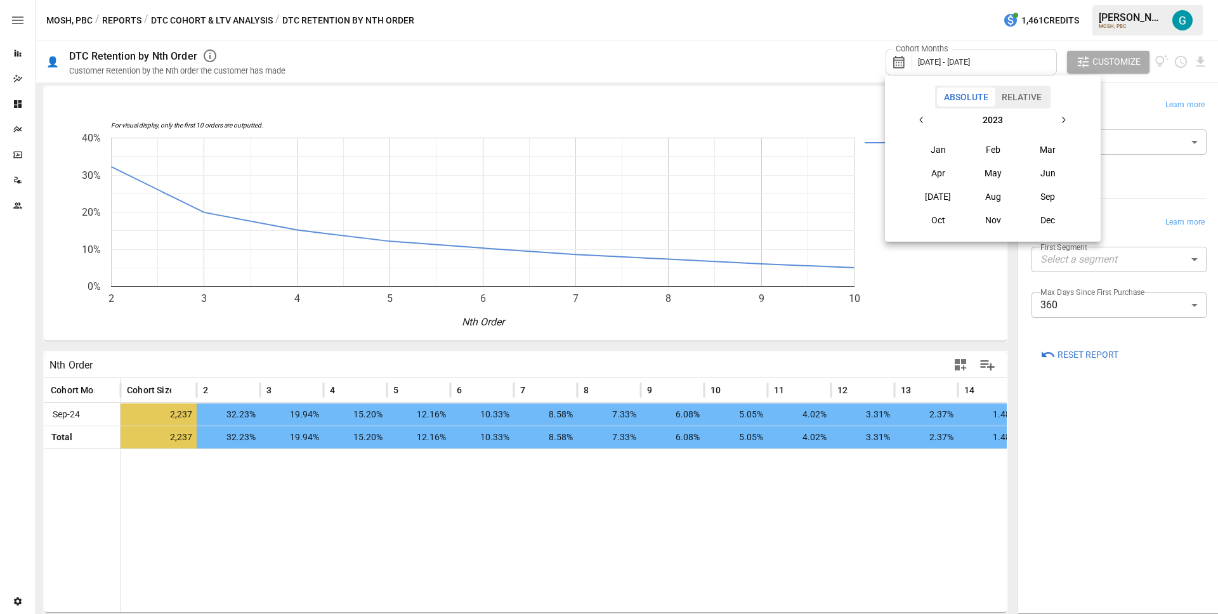
click at [957, 149] on button "Jan" at bounding box center [938, 149] width 55 height 23
click at [1062, 119] on icon "button" at bounding box center [1063, 120] width 10 height 10
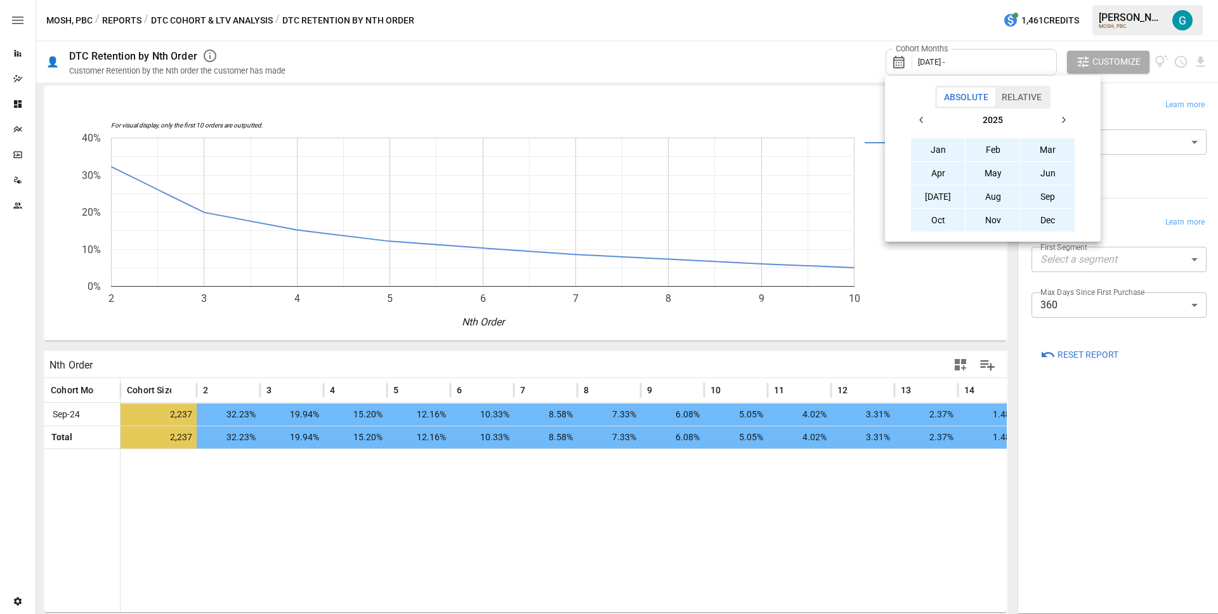
drag, startPoint x: 1060, startPoint y: 221, endPoint x: 1063, endPoint y: 260, distance: 39.5
click at [1060, 221] on button "Dec" at bounding box center [1048, 220] width 55 height 23
click at [1104, 435] on div at bounding box center [609, 307] width 1218 height 614
